Goal: Navigation & Orientation: Find specific page/section

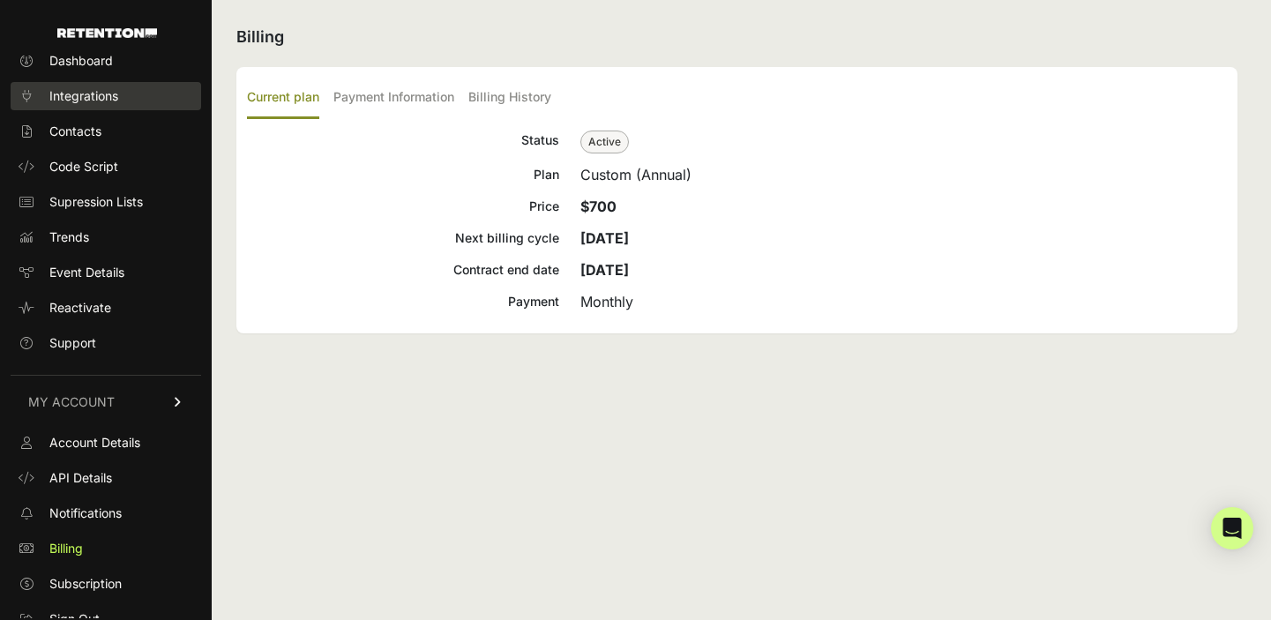
scroll to position [41, 0]
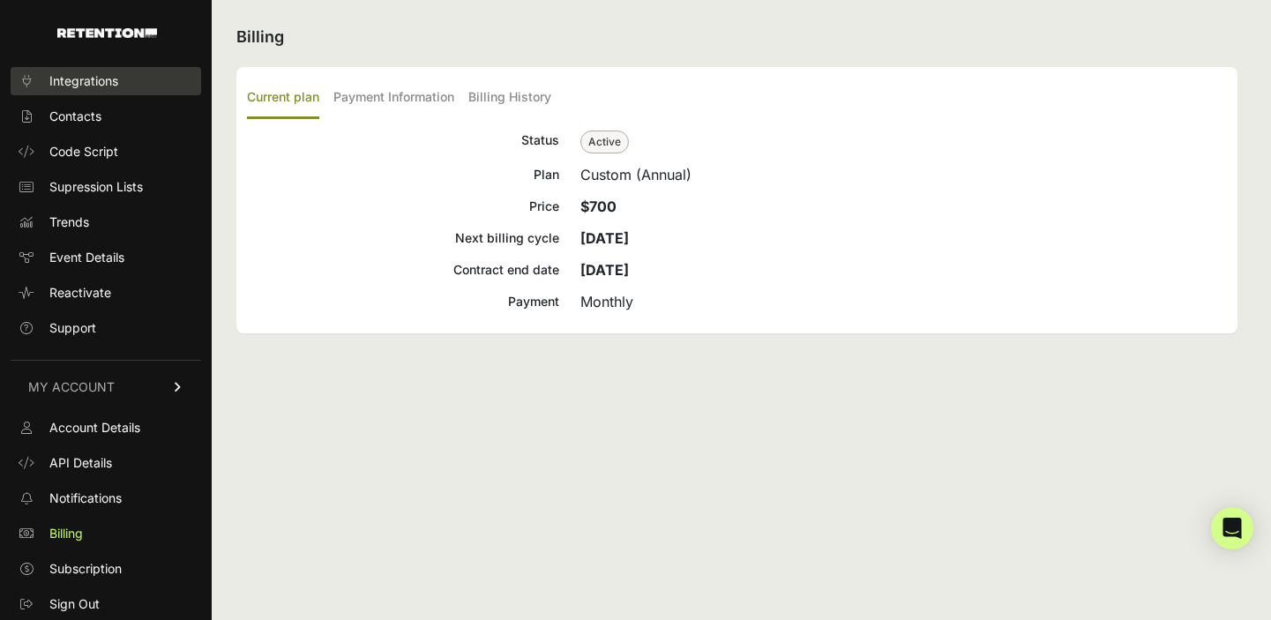
click at [93, 83] on span "Integrations" at bounding box center [83, 81] width 69 height 18
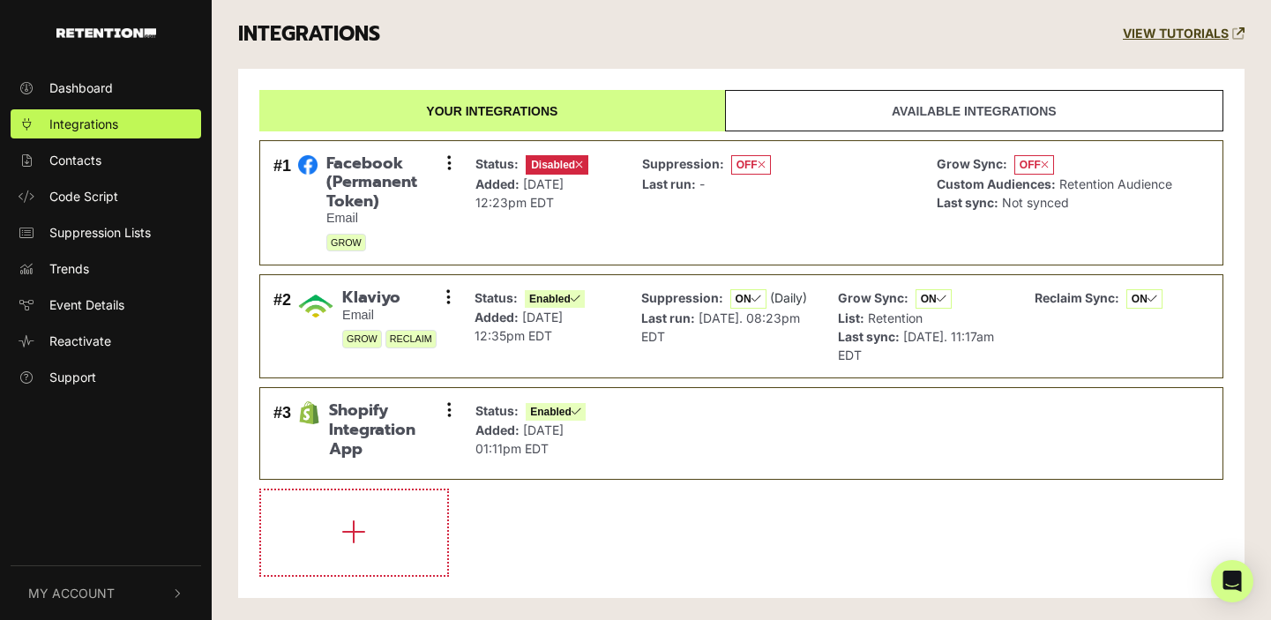
click at [93, 83] on span "Dashboard" at bounding box center [80, 87] width 63 height 19
